Goal: Transaction & Acquisition: Purchase product/service

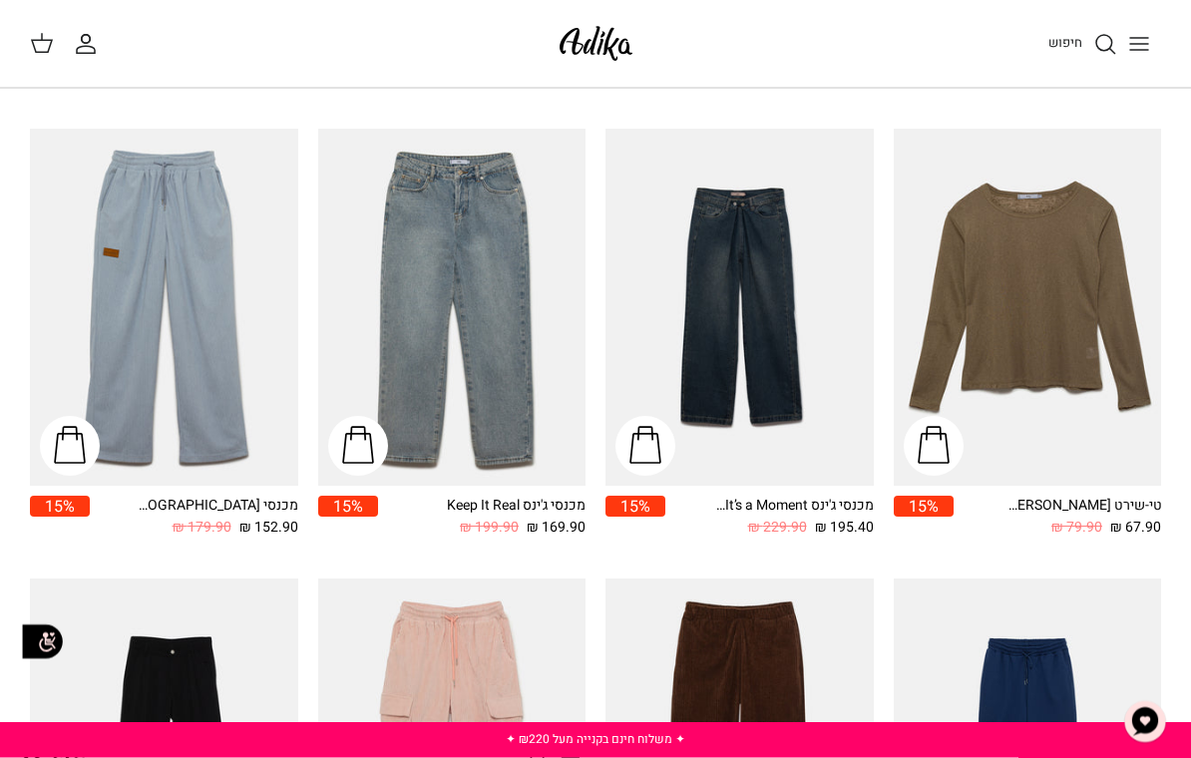
scroll to position [521, 0]
click at [364, 443] on div "מכנסי ג'ינס Keep It Real" at bounding box center [358, 446] width 60 height 60
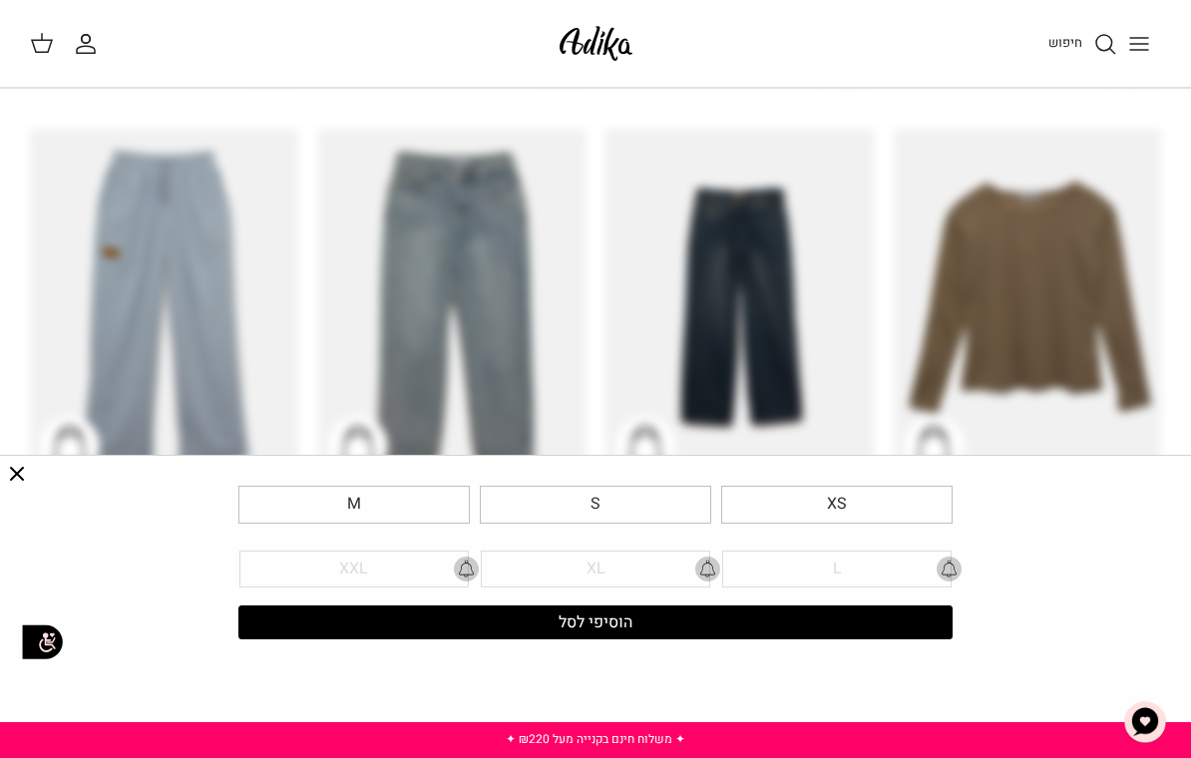
click at [773, 503] on label "XS" at bounding box center [836, 506] width 231 height 38
click at [0, 0] on input "XS" at bounding box center [0, 0] width 0 height 0
click at [418, 622] on button "הוסיפי לסל" at bounding box center [595, 622] width 714 height 34
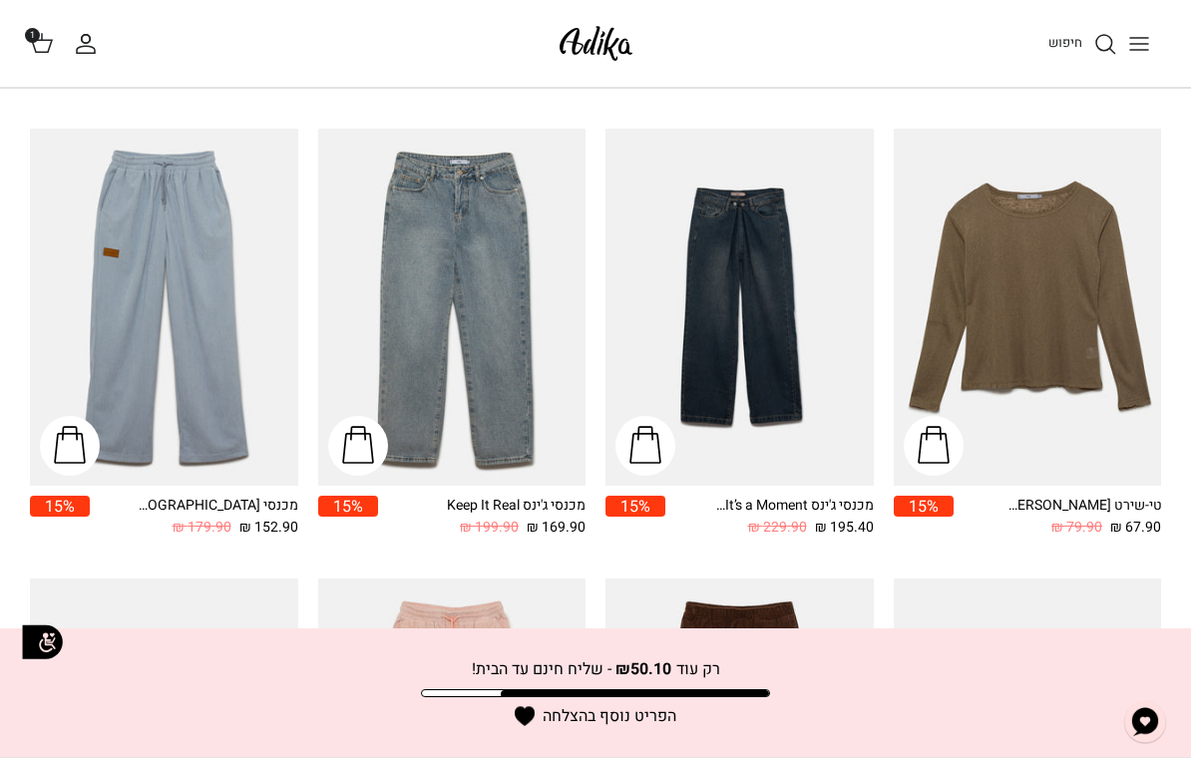
click at [33, 45] on polygon at bounding box center [42, 46] width 20 height 12
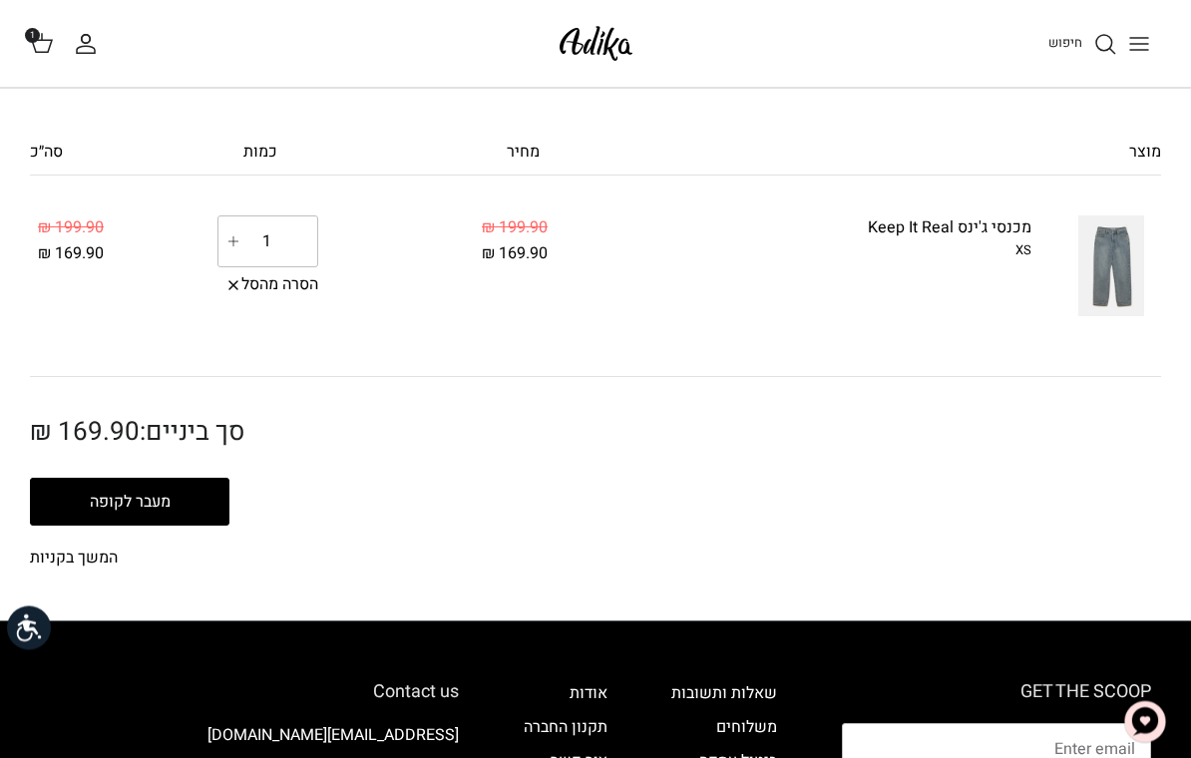
scroll to position [83, 0]
click at [99, 510] on button "מעבר לקופה" at bounding box center [129, 502] width 199 height 48
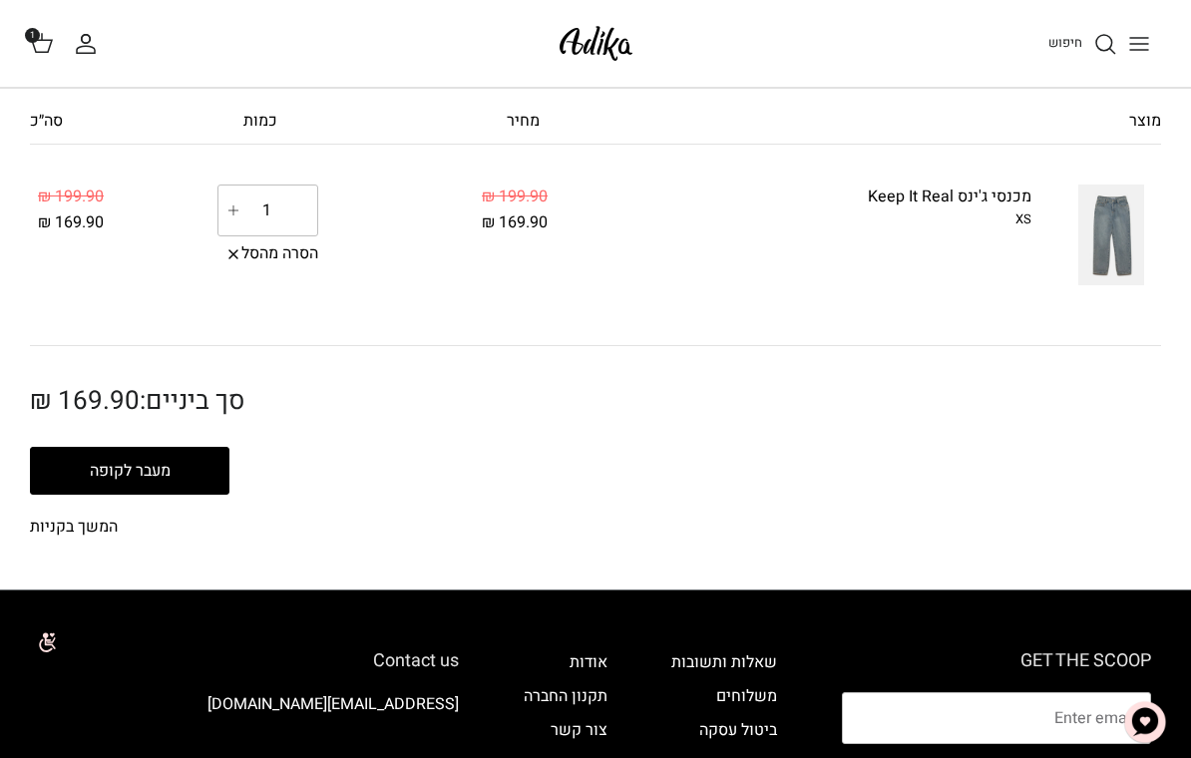
click at [244, 255] on link "הסרה מהסל" at bounding box center [267, 254] width 101 height 26
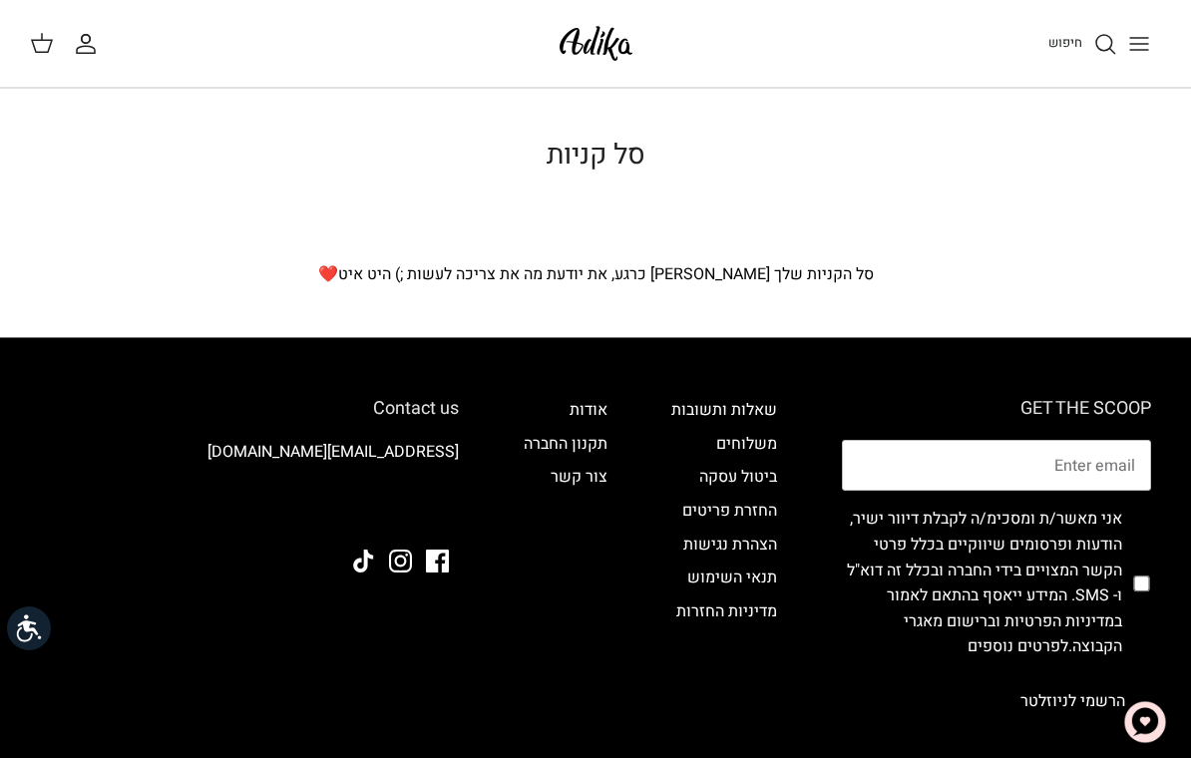
click at [567, 43] on img at bounding box center [595, 43] width 85 height 47
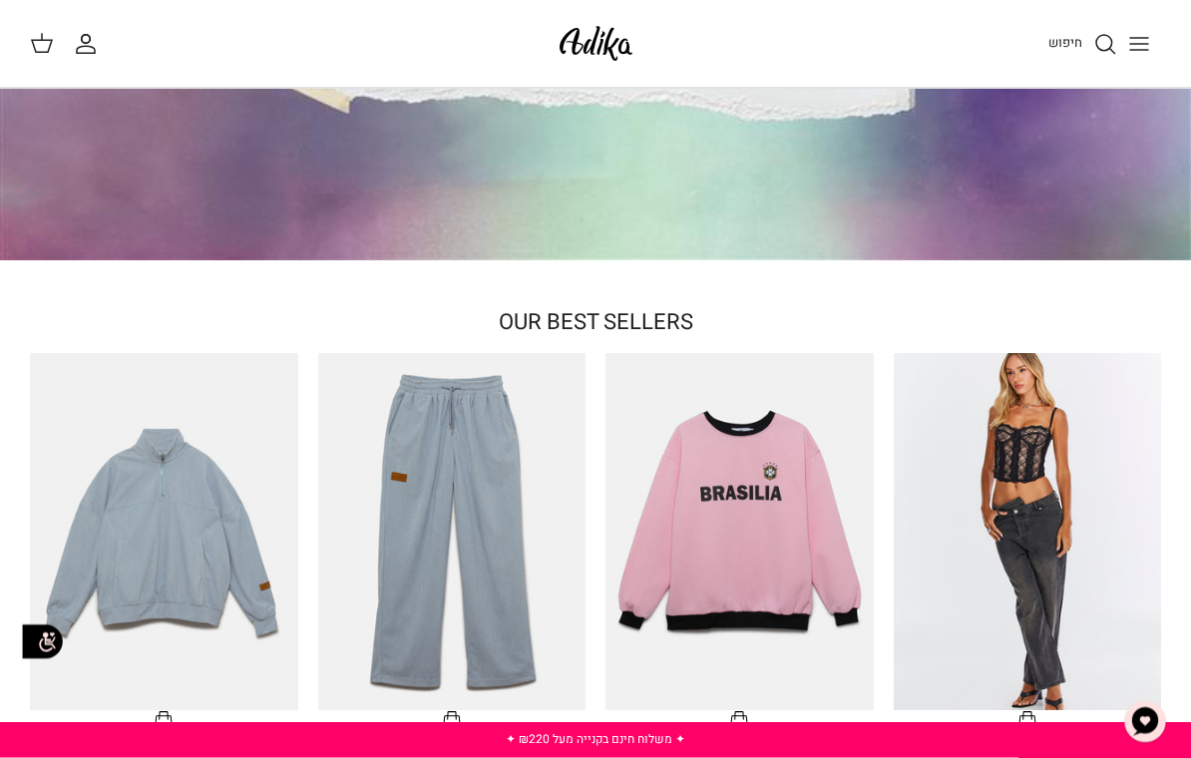
scroll to position [208, 0]
